Goal: Entertainment & Leisure: Consume media (video, audio)

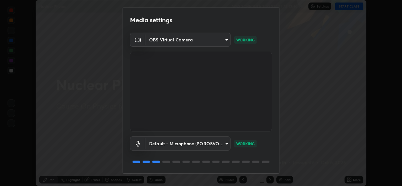
scroll to position [20, 0]
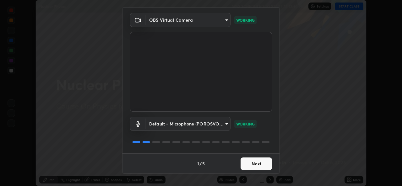
click at [259, 163] on button "Next" at bounding box center [256, 164] width 31 height 13
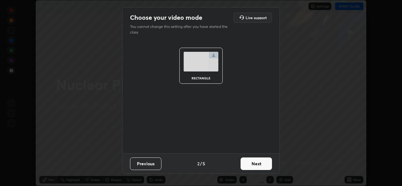
click at [266, 167] on button "Next" at bounding box center [256, 164] width 31 height 13
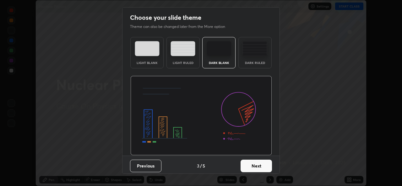
click at [267, 166] on button "Next" at bounding box center [256, 166] width 31 height 13
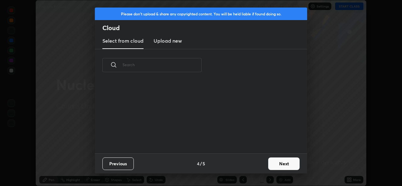
click at [274, 165] on button "Next" at bounding box center [283, 164] width 31 height 13
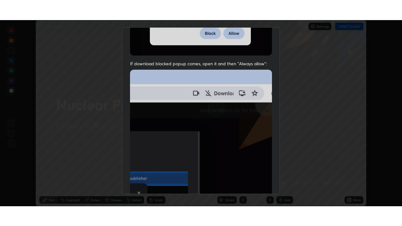
scroll to position [148, 0]
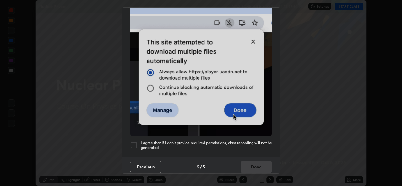
click at [237, 141] on h5 "I agree that if I don't provide required permissions, class recording will not …" at bounding box center [206, 146] width 131 height 10
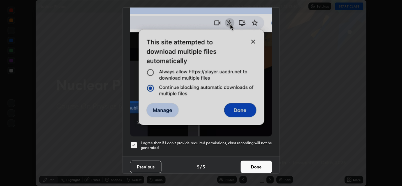
click at [251, 161] on button "Done" at bounding box center [256, 167] width 31 height 13
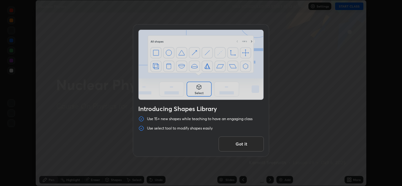
click at [251, 148] on button "Got it" at bounding box center [241, 144] width 45 height 15
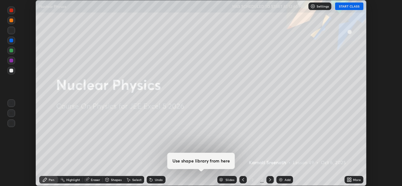
click at [347, 8] on button "START CLASS" at bounding box center [349, 7] width 28 height 8
click at [348, 179] on icon at bounding box center [349, 179] width 2 height 2
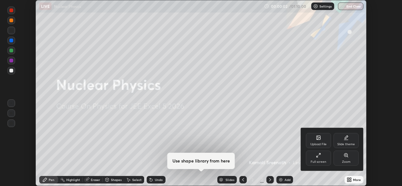
click at [316, 158] on div "Full screen" at bounding box center [318, 158] width 25 height 15
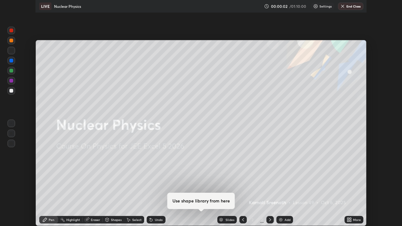
scroll to position [226, 402]
